Goal: Task Accomplishment & Management: Manage account settings

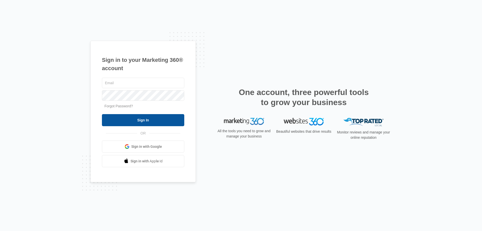
type input "[EMAIL_ADDRESS][DOMAIN_NAME]"
click at [138, 119] on input "Sign In" at bounding box center [143, 120] width 82 height 12
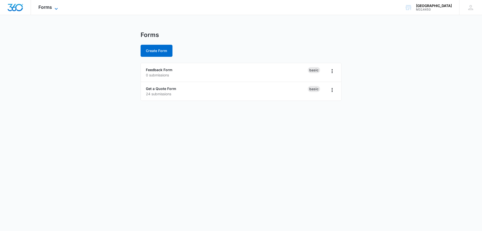
click at [57, 6] on icon at bounding box center [56, 9] width 6 height 6
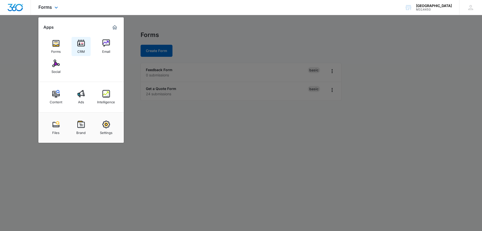
click at [84, 43] on img at bounding box center [81, 43] width 8 height 8
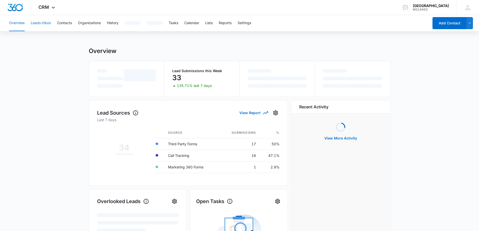
click at [36, 23] on button "Leads Inbox" at bounding box center [41, 23] width 20 height 16
